Goal: Transaction & Acquisition: Purchase product/service

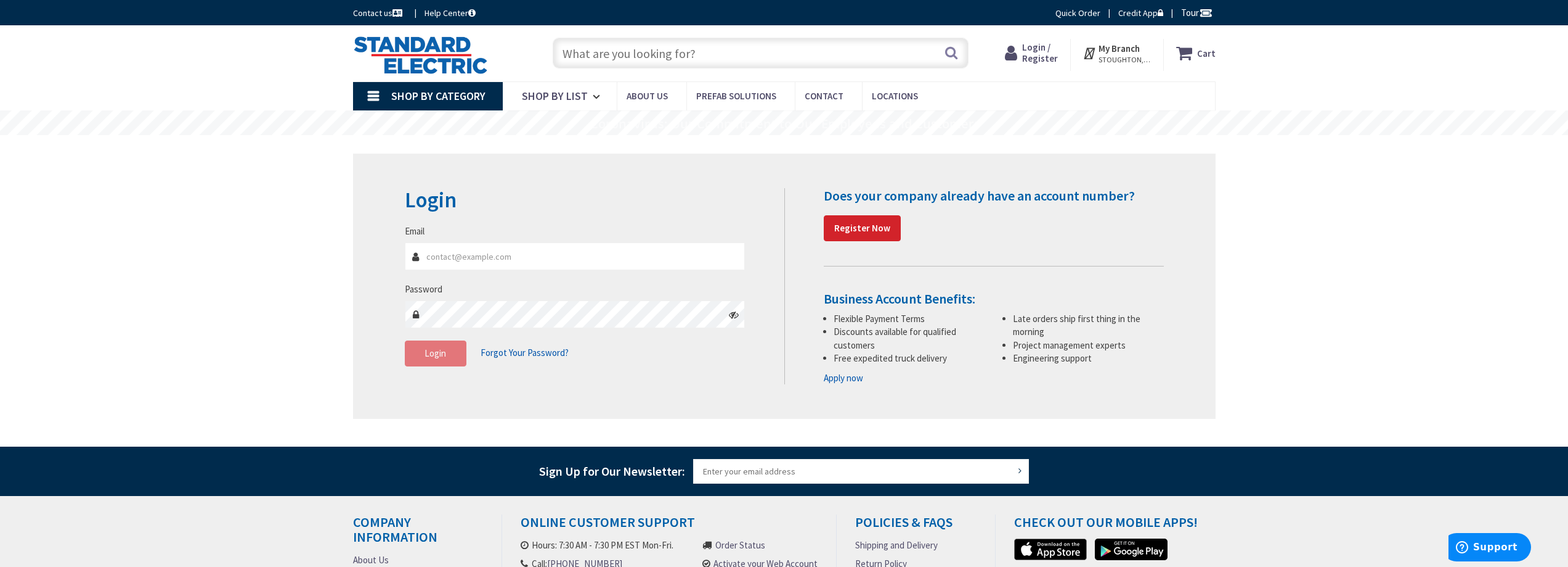
type input "[PERSON_NAME][EMAIL_ADDRESS][DOMAIN_NAME]"
click at [438, 357] on span "Login" at bounding box center [435, 353] width 21 height 12
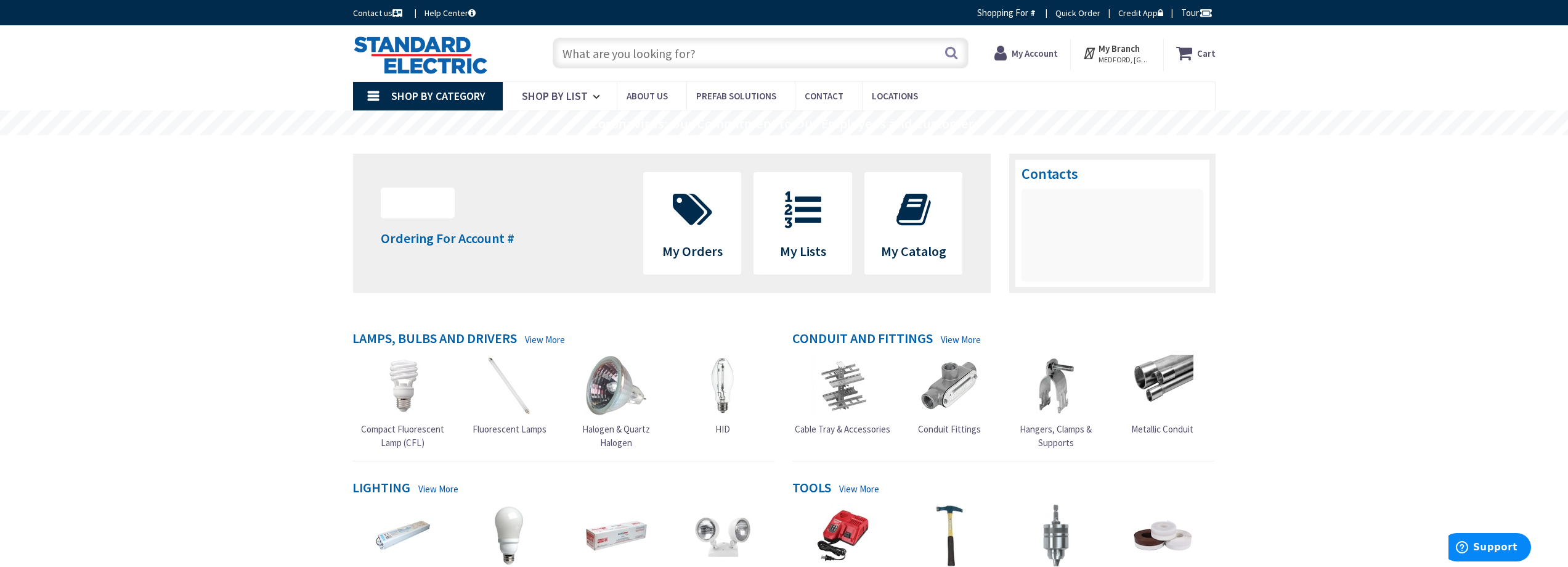
click at [418, 97] on span "Shop By Category" at bounding box center [438, 96] width 94 height 15
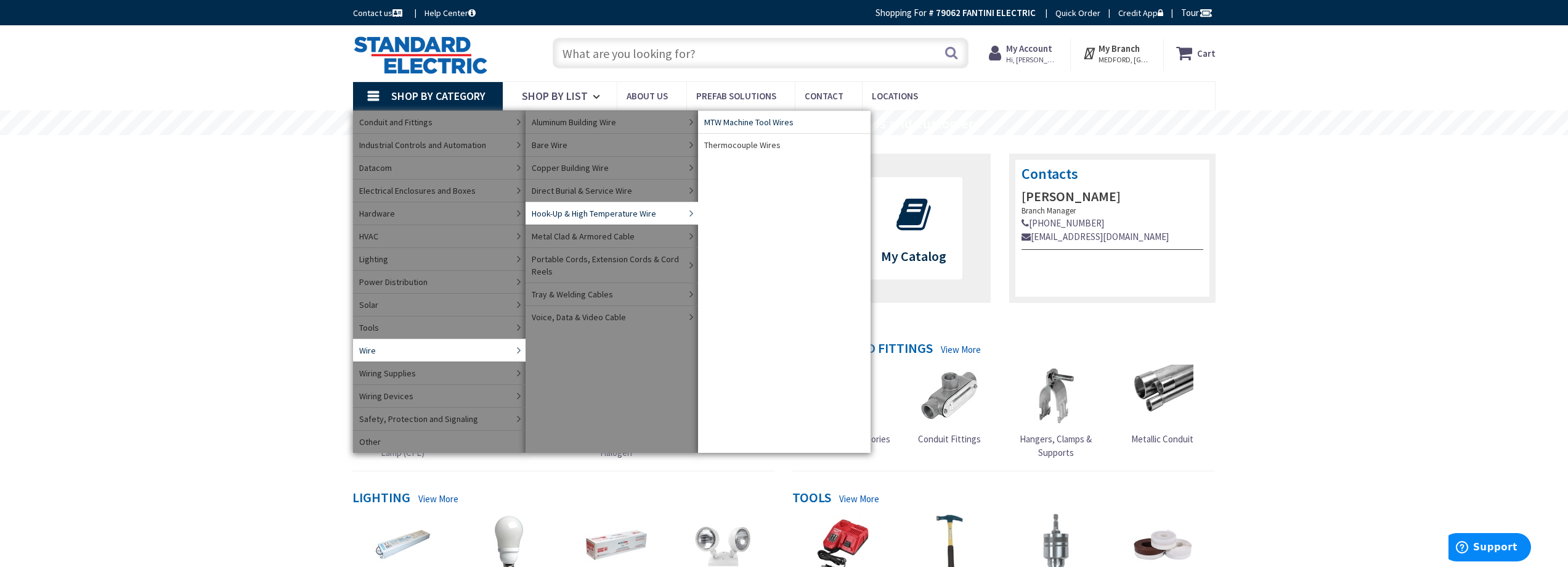
click at [733, 119] on span "MTW Machine Tool Wires" at bounding box center [749, 122] width 89 height 13
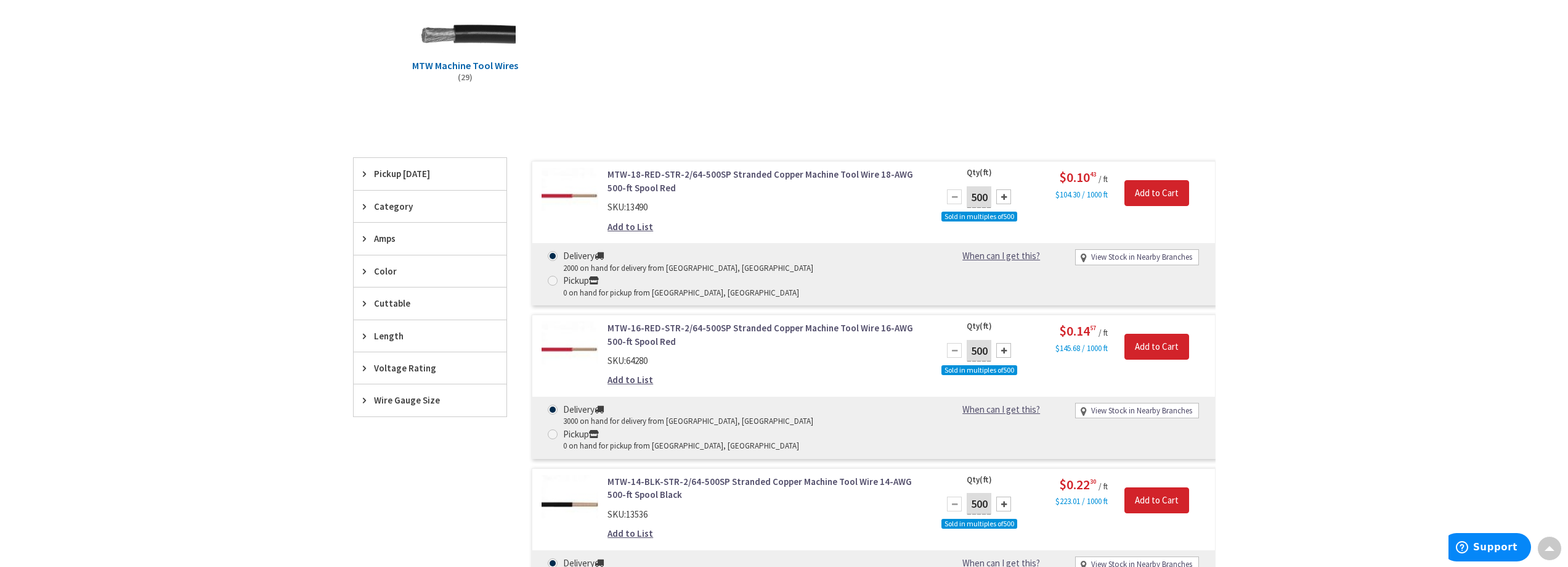
click at [389, 399] on span "Wire Gauge Size" at bounding box center [424, 399] width 101 height 13
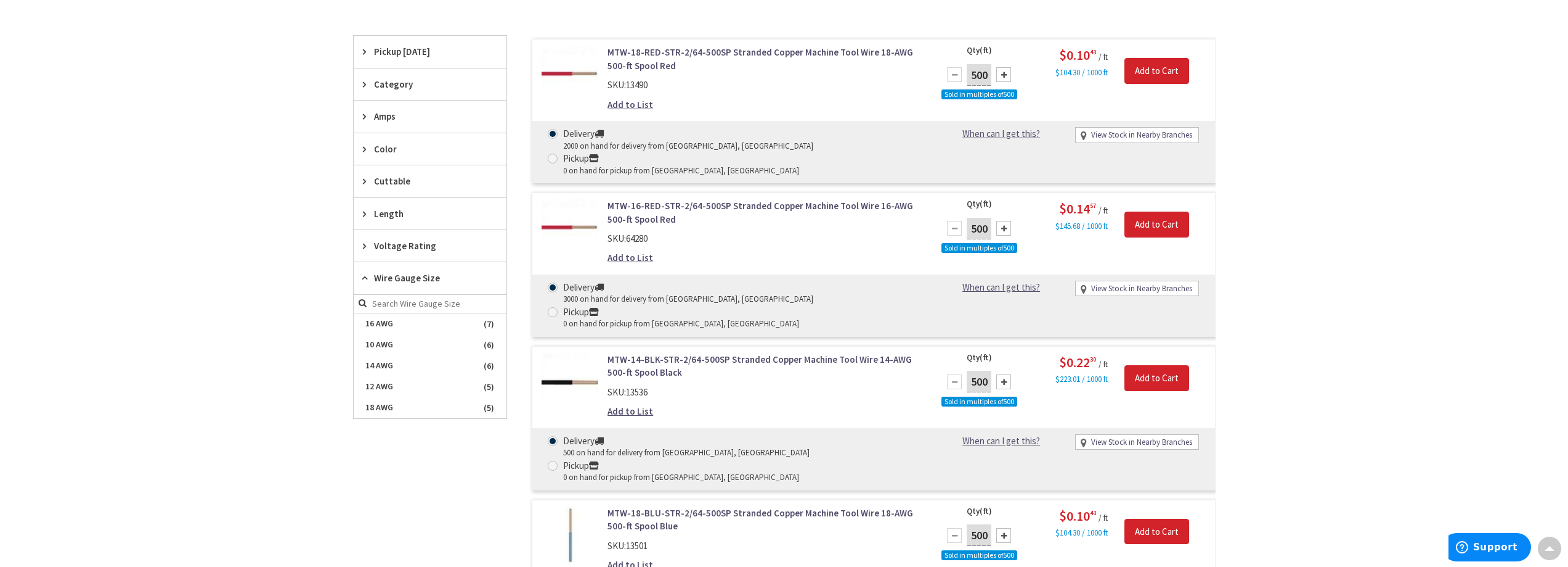
scroll to position [370, 0]
click at [395, 402] on span "18 AWG" at bounding box center [430, 407] width 153 height 21
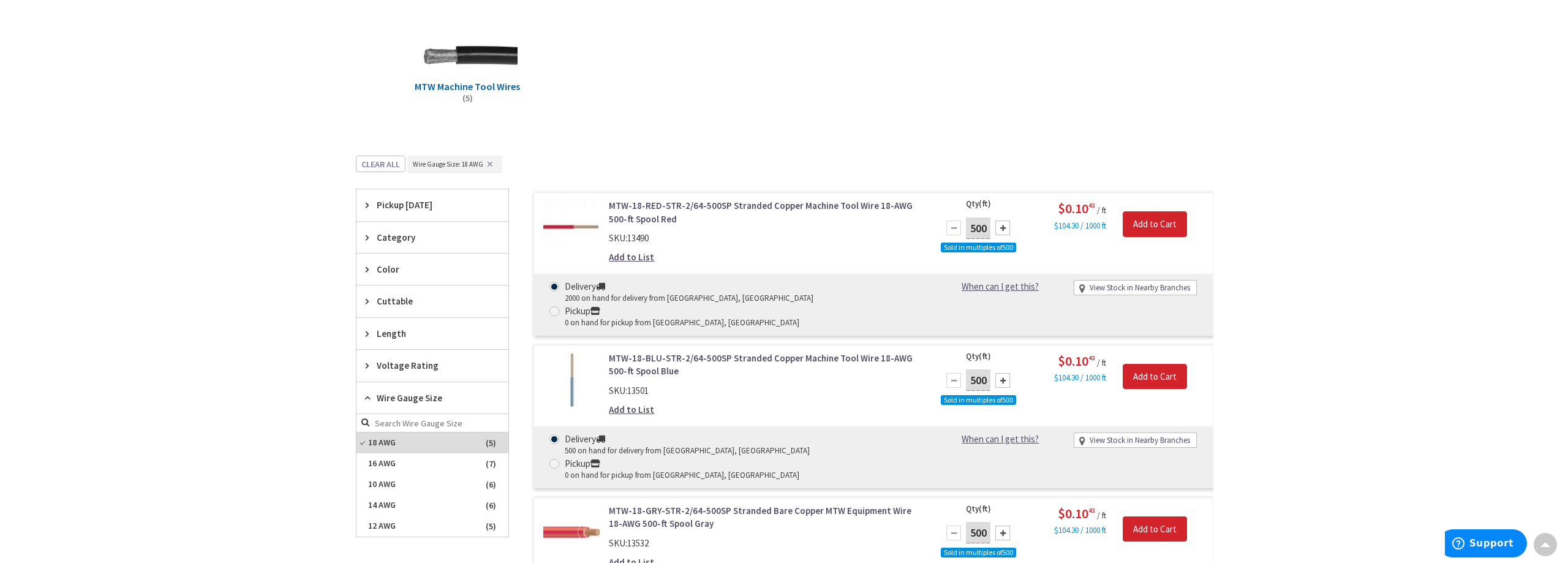
scroll to position [245, 0]
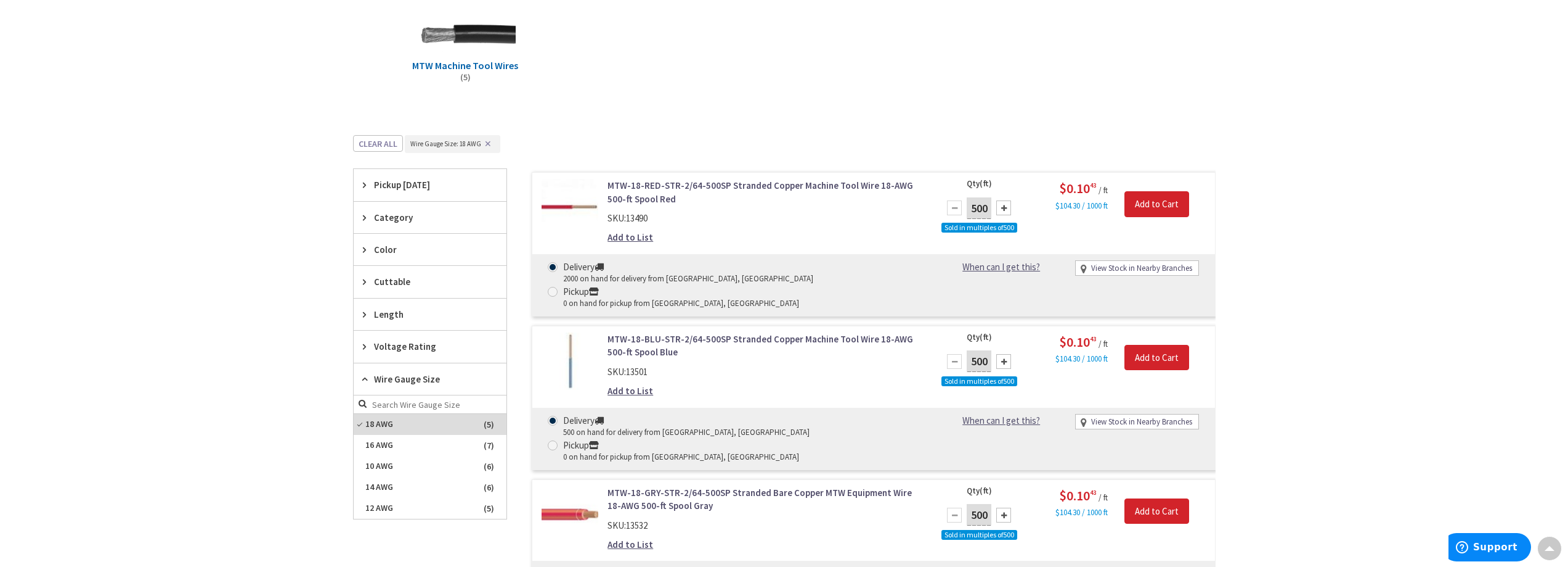
click at [1120, 268] on link "View Stock in Nearby Branches" at bounding box center [1142, 268] width 101 height 12
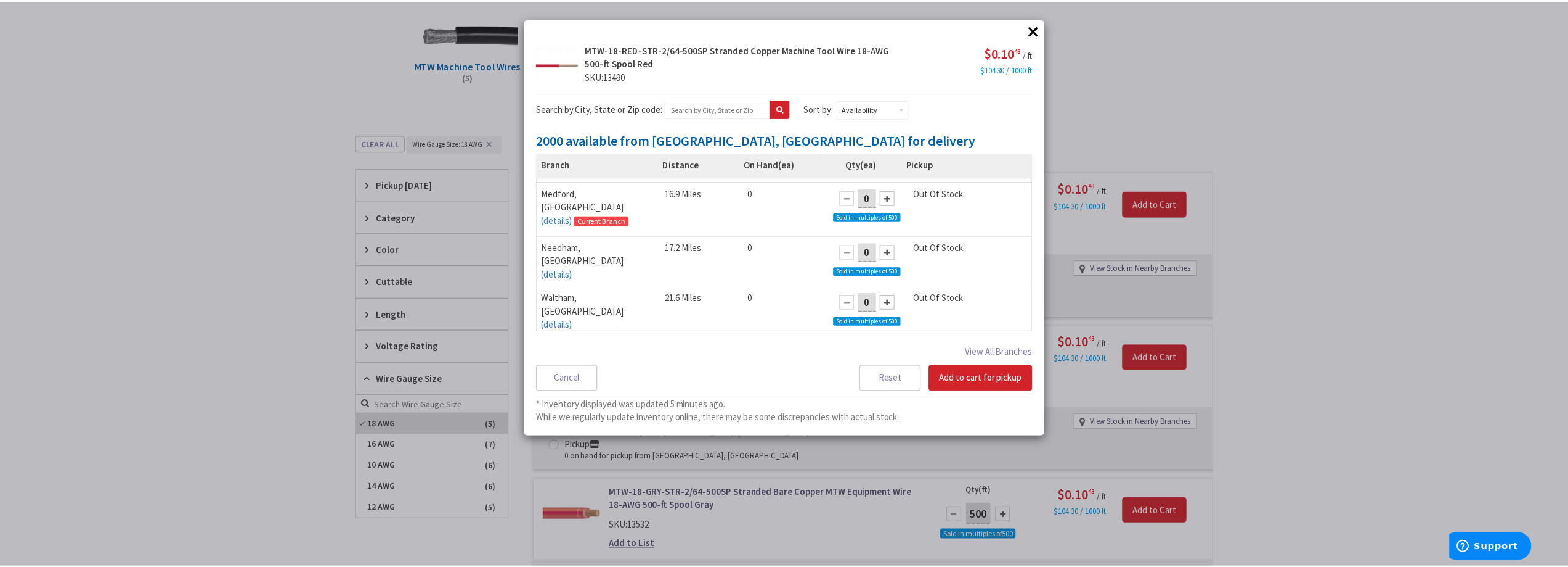
scroll to position [0, 0]
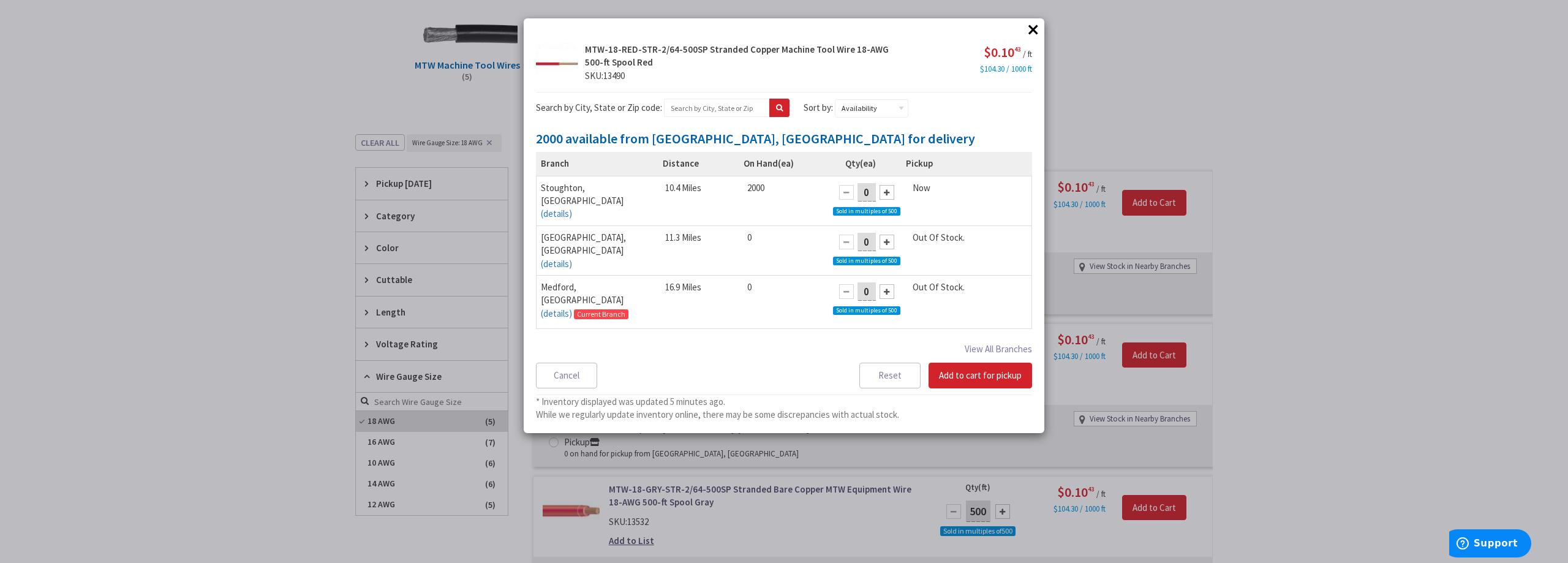
click at [1034, 30] on button "×" at bounding box center [1033, 29] width 18 height 18
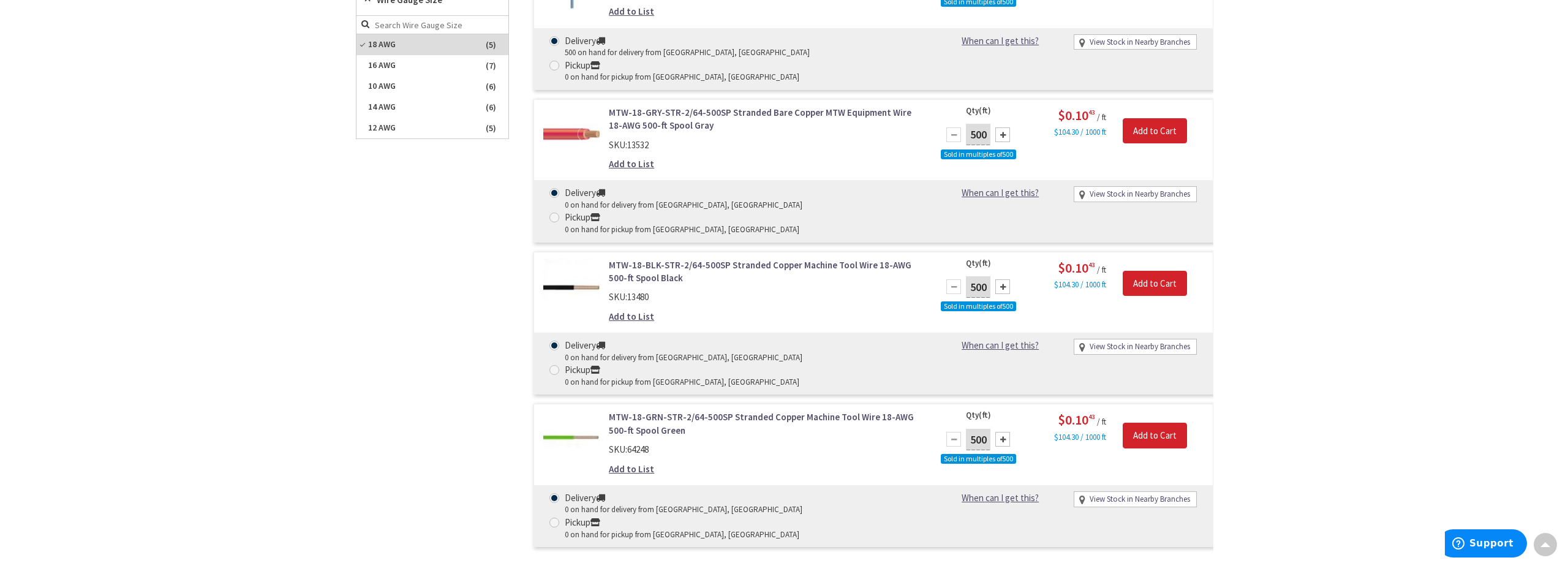
scroll to position [674, 0]
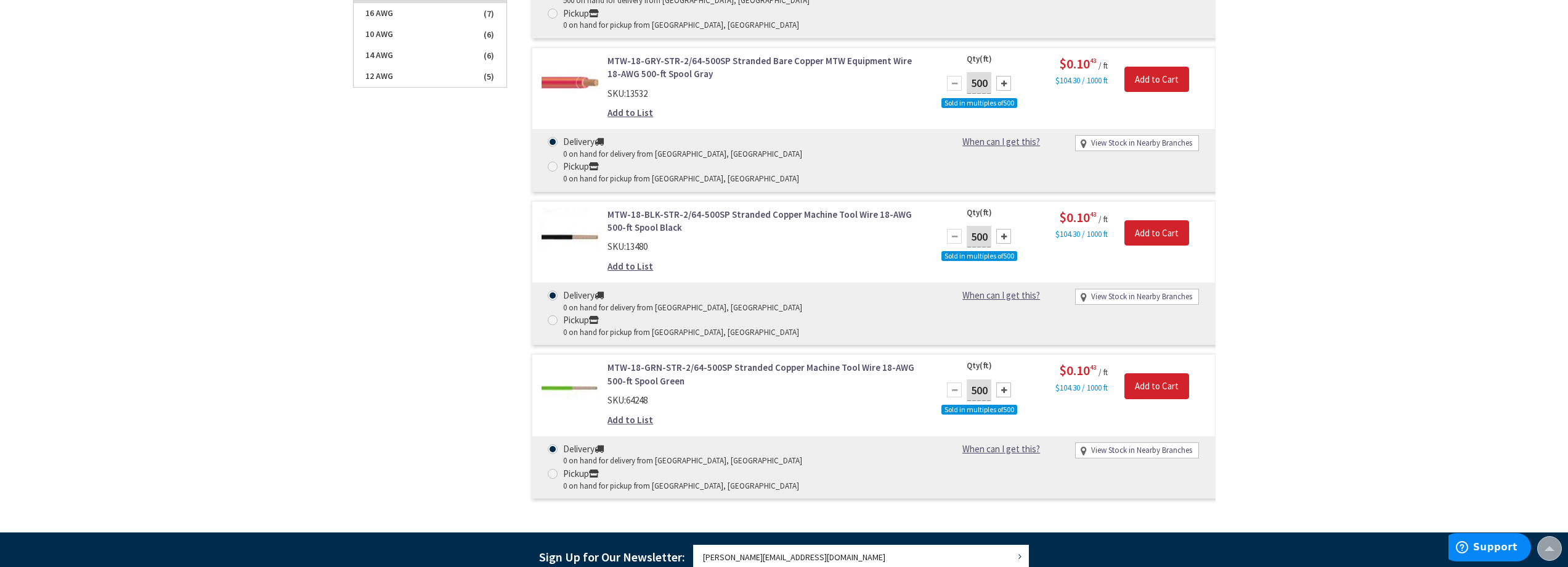
click at [1120, 445] on link "View Stock in Nearby Branches" at bounding box center [1142, 451] width 101 height 12
select select "data-availability"
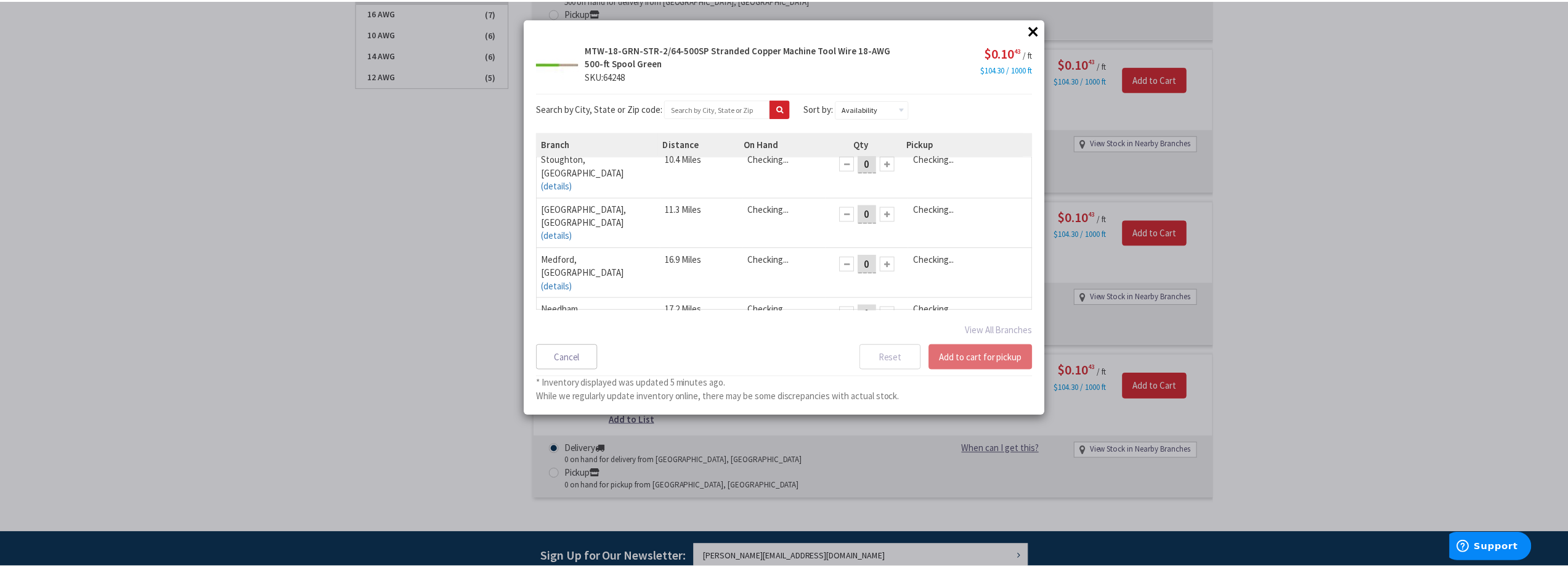
scroll to position [0, 0]
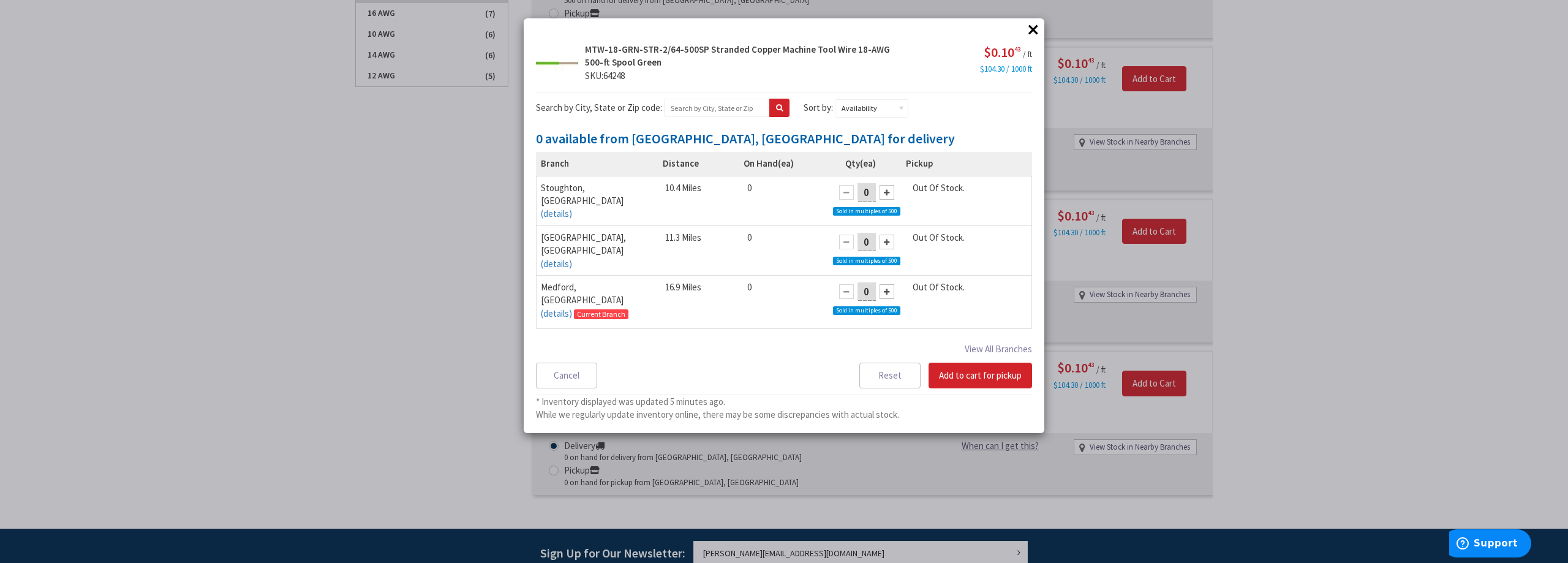
click at [1028, 28] on button "×" at bounding box center [1033, 29] width 18 height 18
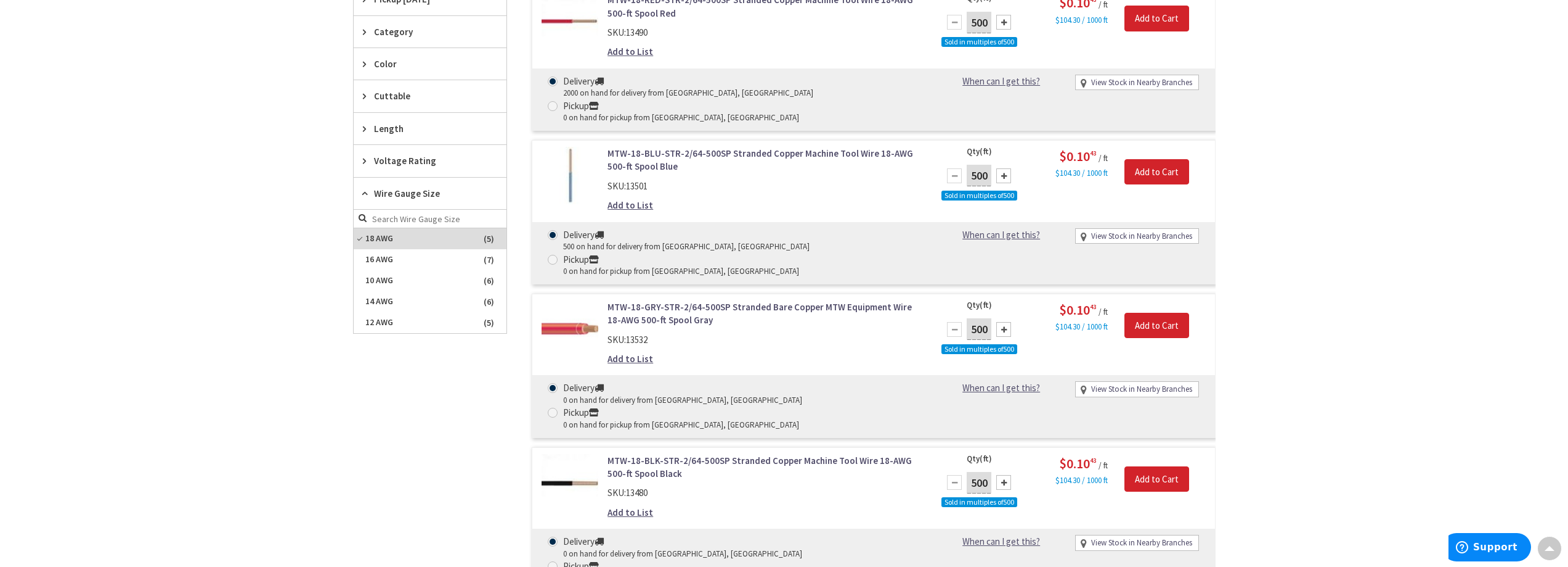
scroll to position [431, 0]
